Goal: Ask a question

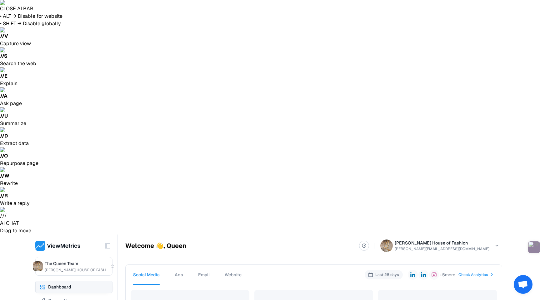
scroll to position [105, 0]
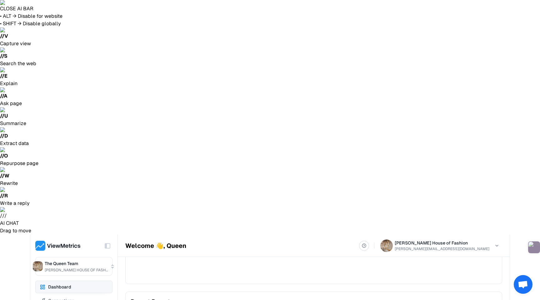
click at [517, 283] on span "Open chat" at bounding box center [522, 284] width 19 height 19
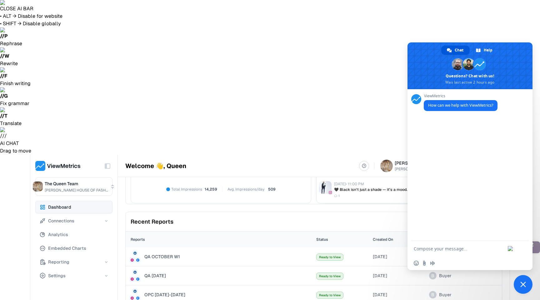
click at [458, 251] on textarea "Compose your message..." at bounding box center [461, 249] width 94 height 6
type textarea "Do you have a youtube channel?"
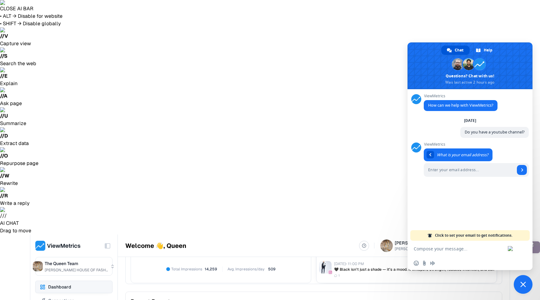
click at [515, 283] on span "Close chat" at bounding box center [522, 284] width 19 height 19
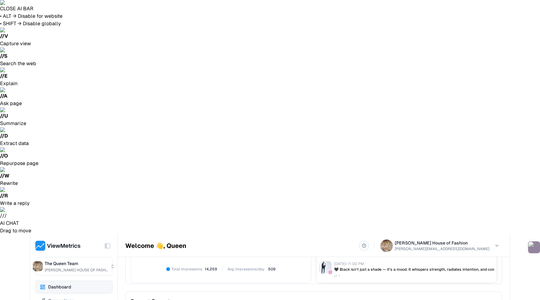
click at [439, 91] on icon at bounding box center [439, 90] width 6 height 9
